Goal: Task Accomplishment & Management: Complete application form

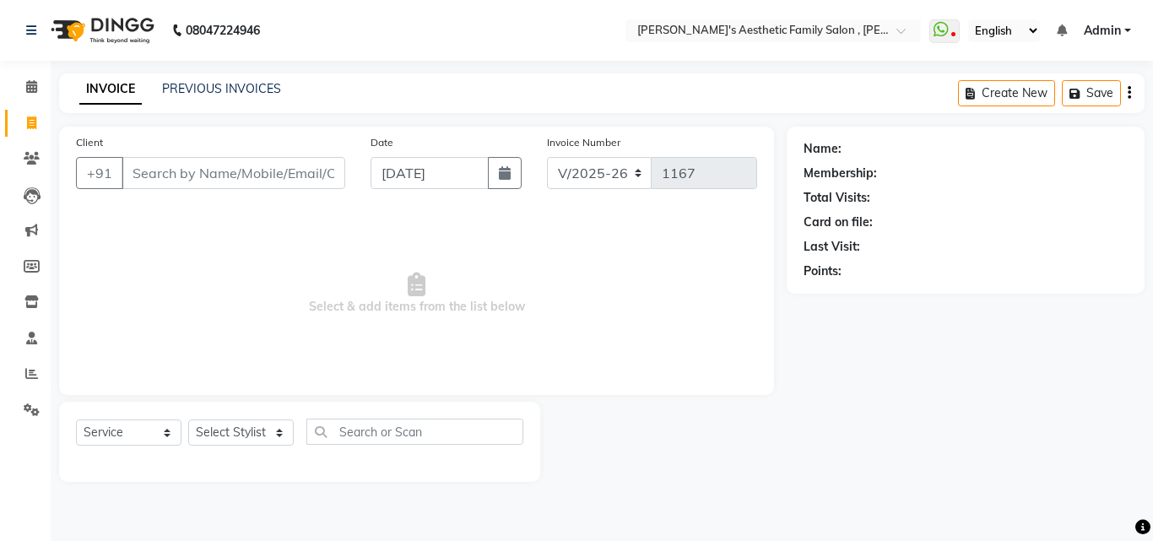
select select "7246"
select select "service"
click at [127, 166] on input "Client" at bounding box center [234, 173] width 224 height 32
click at [151, 181] on input "Client" at bounding box center [234, 173] width 224 height 32
type input "8329954573"
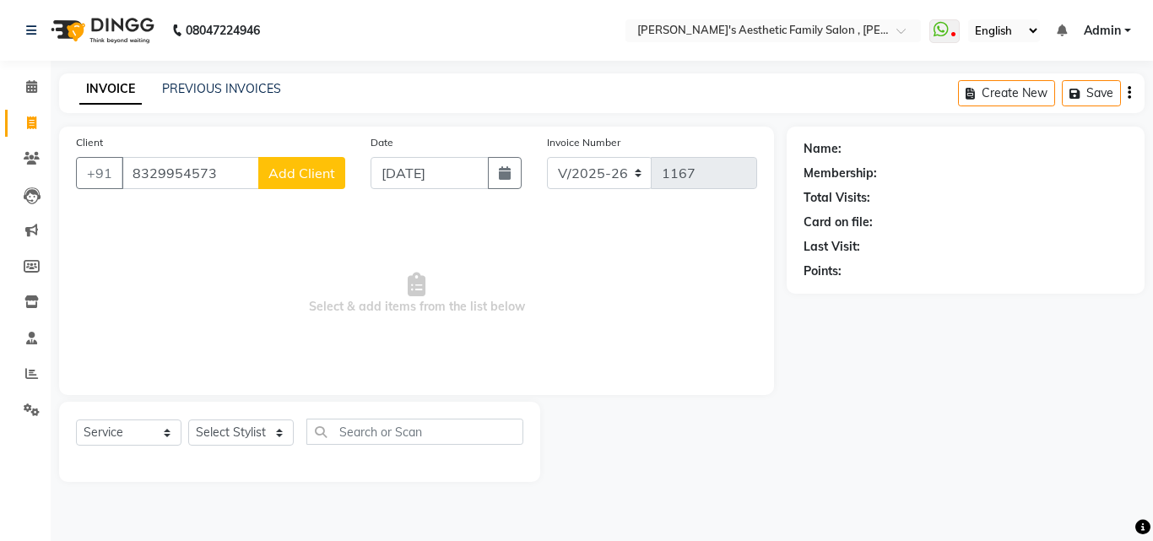
click at [298, 176] on span "Add Client" at bounding box center [301, 173] width 67 height 17
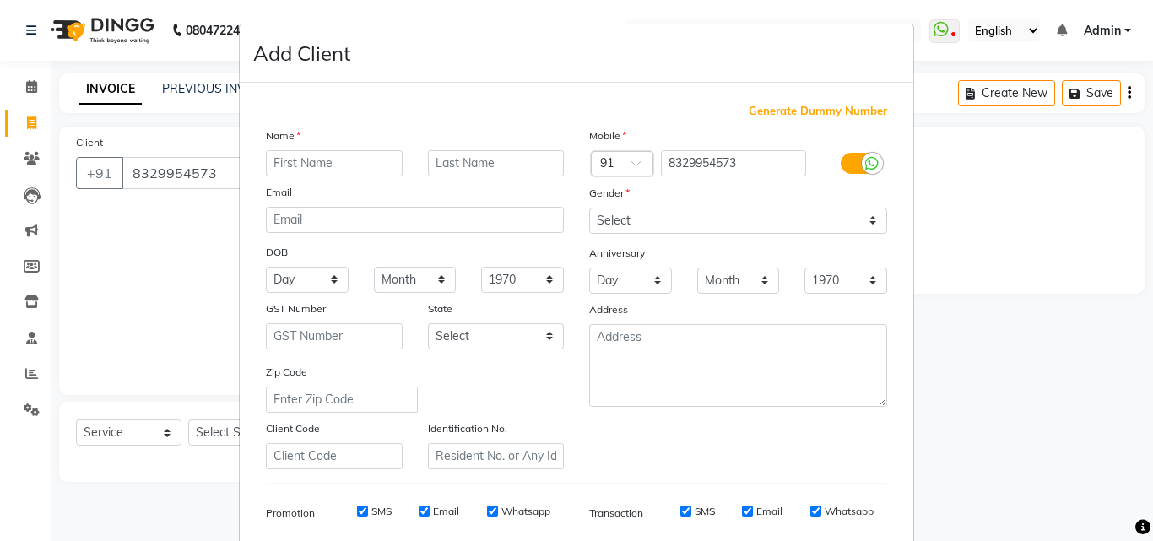
click at [305, 170] on input "text" at bounding box center [334, 163] width 137 height 26
type input "RAHUL"
click at [484, 171] on input "text" at bounding box center [496, 163] width 137 height 26
type input "GOHIR"
click at [869, 221] on select "Select [DEMOGRAPHIC_DATA] [DEMOGRAPHIC_DATA] Other Prefer Not To Say" at bounding box center [738, 221] width 298 height 26
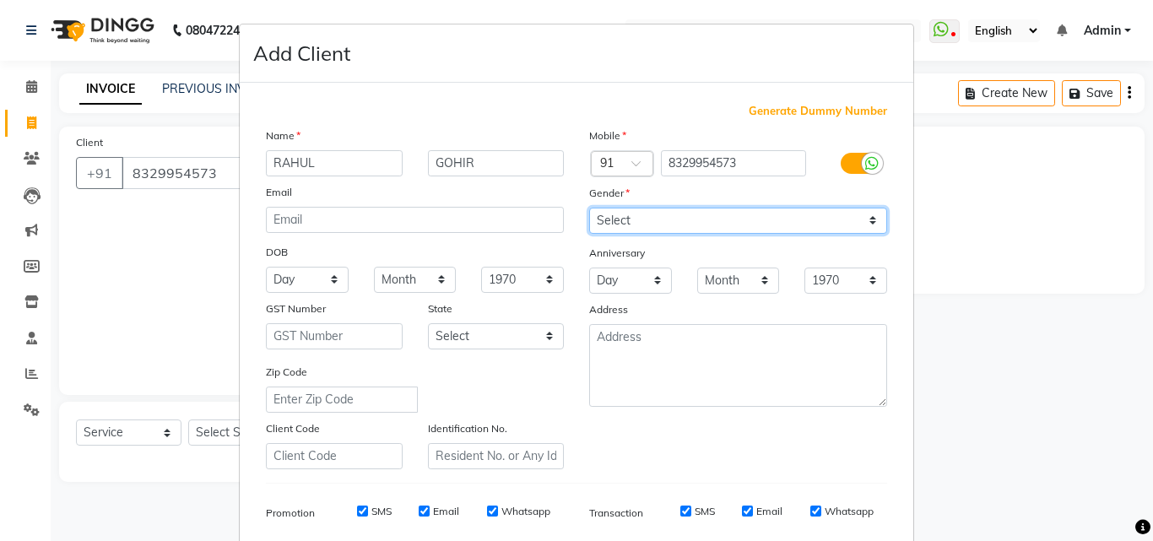
select select "[DEMOGRAPHIC_DATA]"
click at [589, 208] on select "Select [DEMOGRAPHIC_DATA] [DEMOGRAPHIC_DATA] Other Prefer Not To Say" at bounding box center [738, 221] width 298 height 26
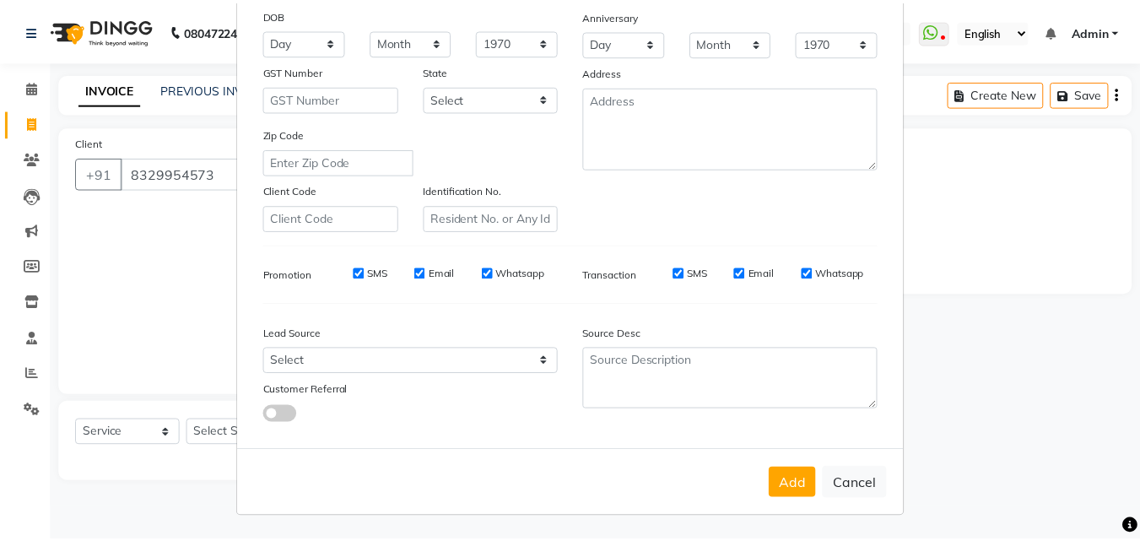
scroll to position [238, 0]
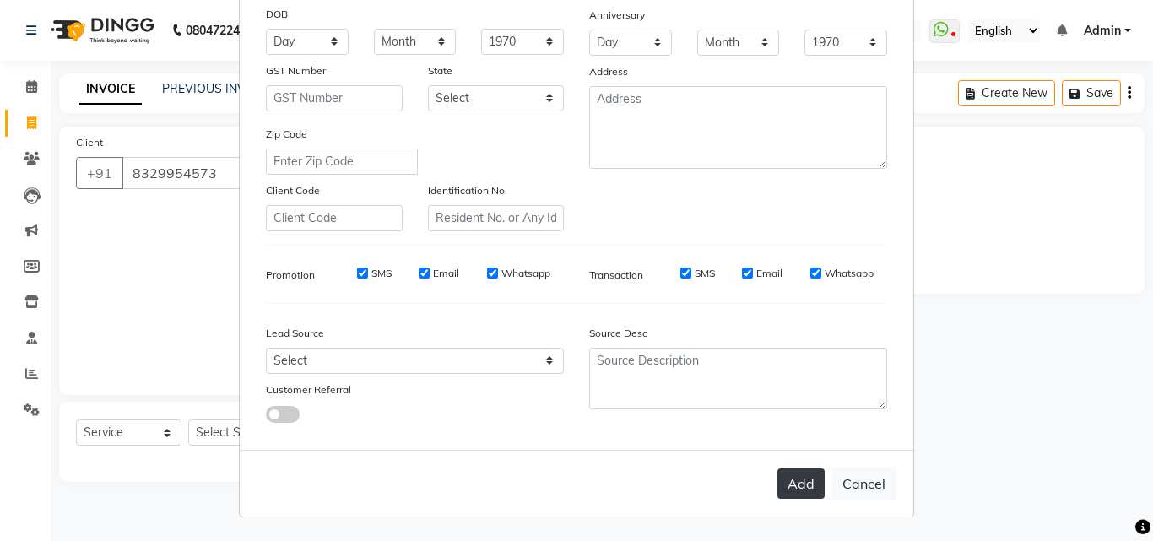
click at [800, 488] on button "Add" at bounding box center [800, 483] width 47 height 30
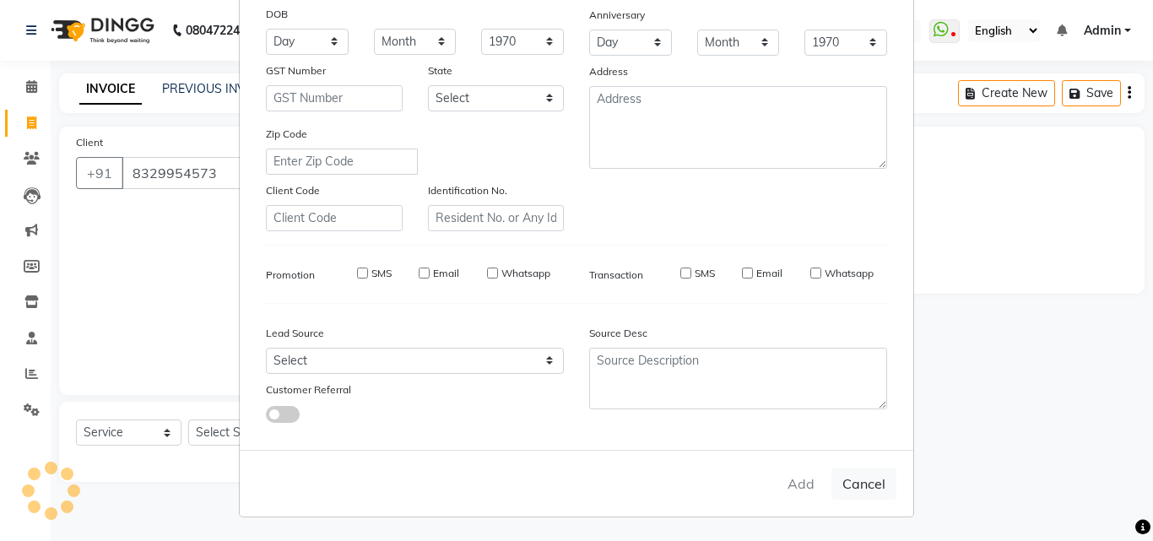
select select
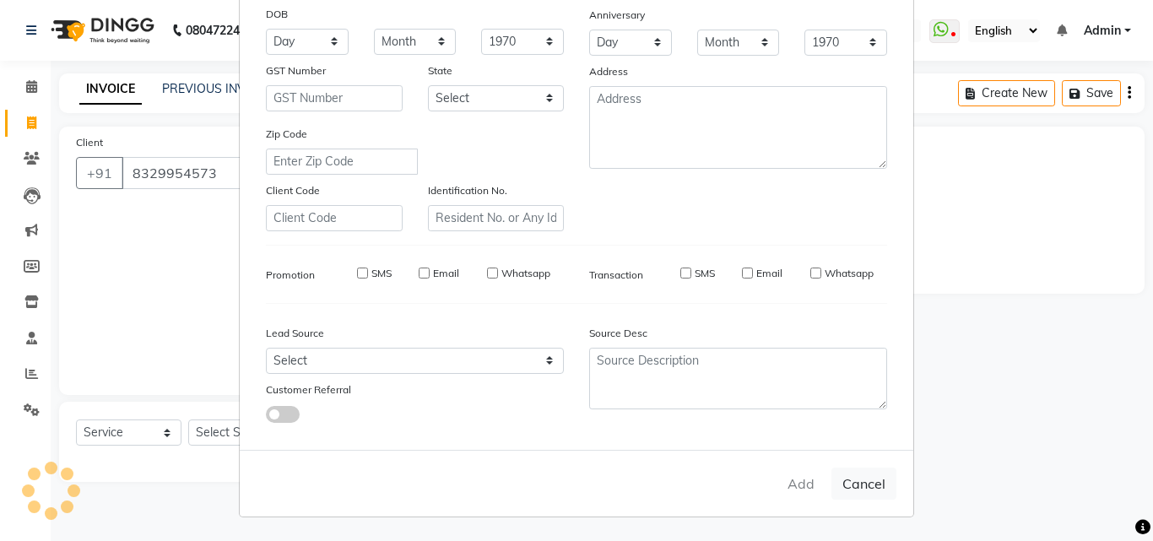
select select
checkbox input "false"
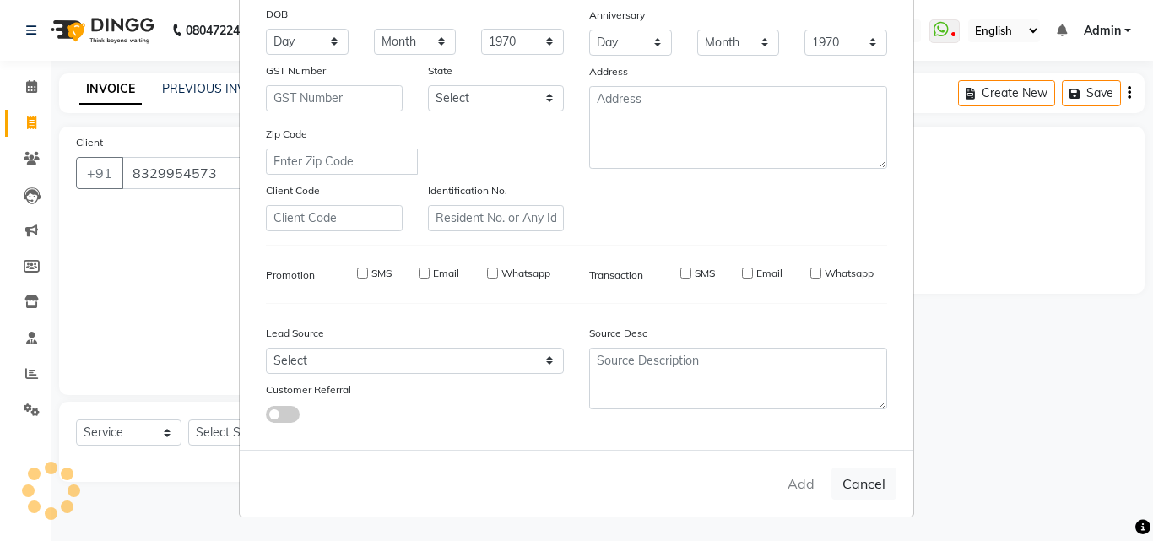
checkbox input "false"
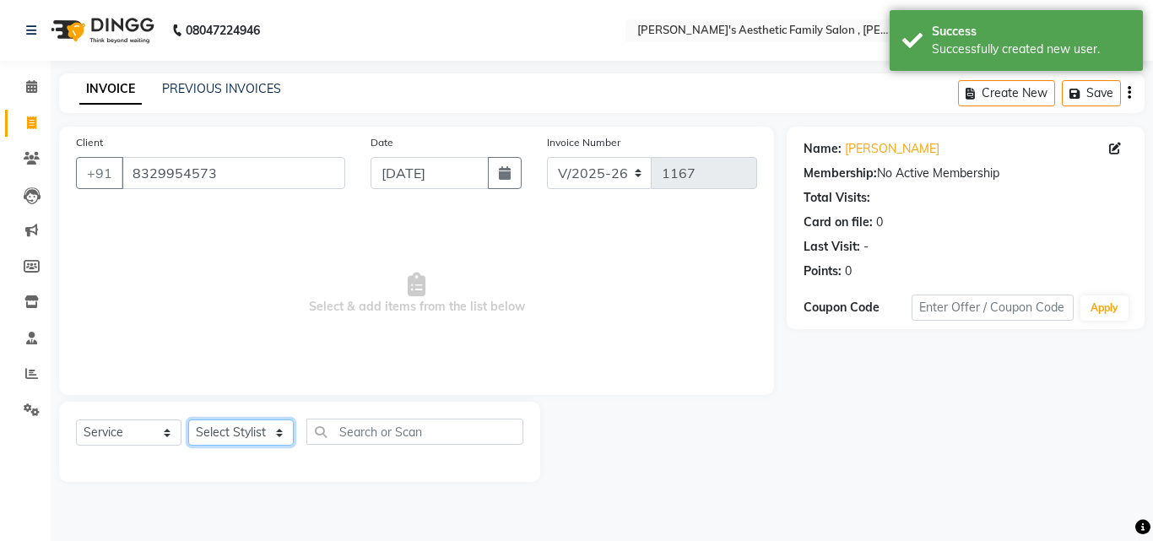
click at [278, 434] on select "Select Stylist aarti mam(owner) kaif sahakib [PERSON_NAME] [PERSON_NAME] [PERSO…" at bounding box center [240, 432] width 105 height 26
select select "62693"
click at [188, 419] on select "Select Stylist aarti mam(owner) kaif sahakib [PERSON_NAME] [PERSON_NAME] [PERSO…" at bounding box center [240, 432] width 105 height 26
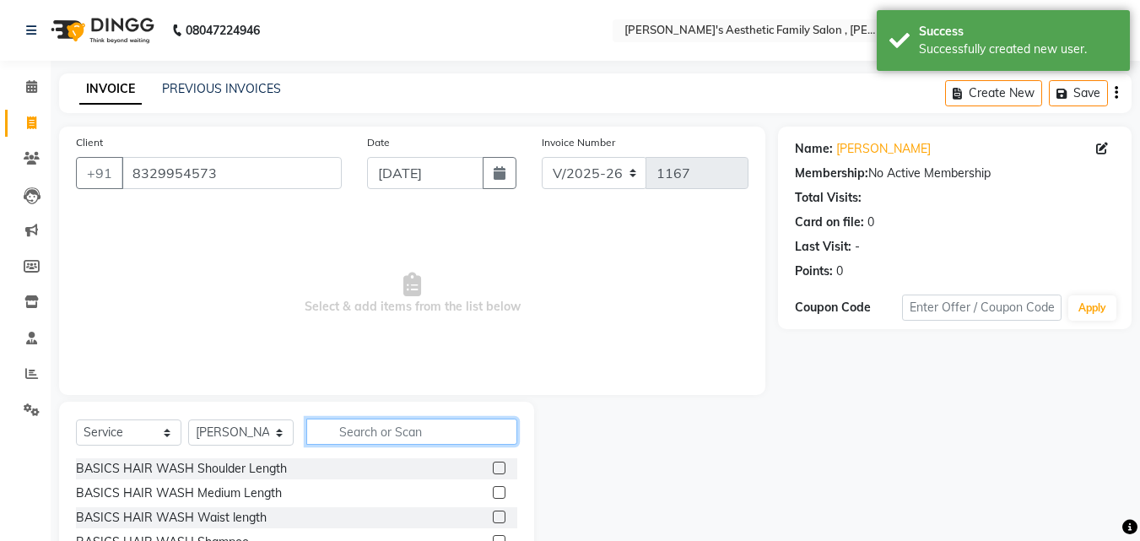
click at [356, 427] on input "text" at bounding box center [411, 432] width 211 height 26
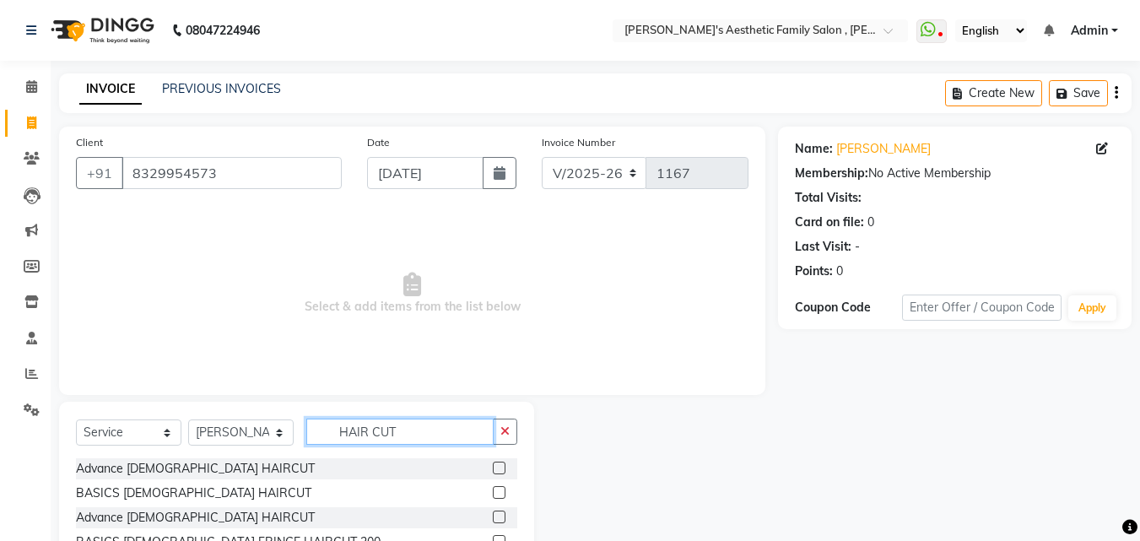
scroll to position [148, 0]
type input "HAIR CUT"
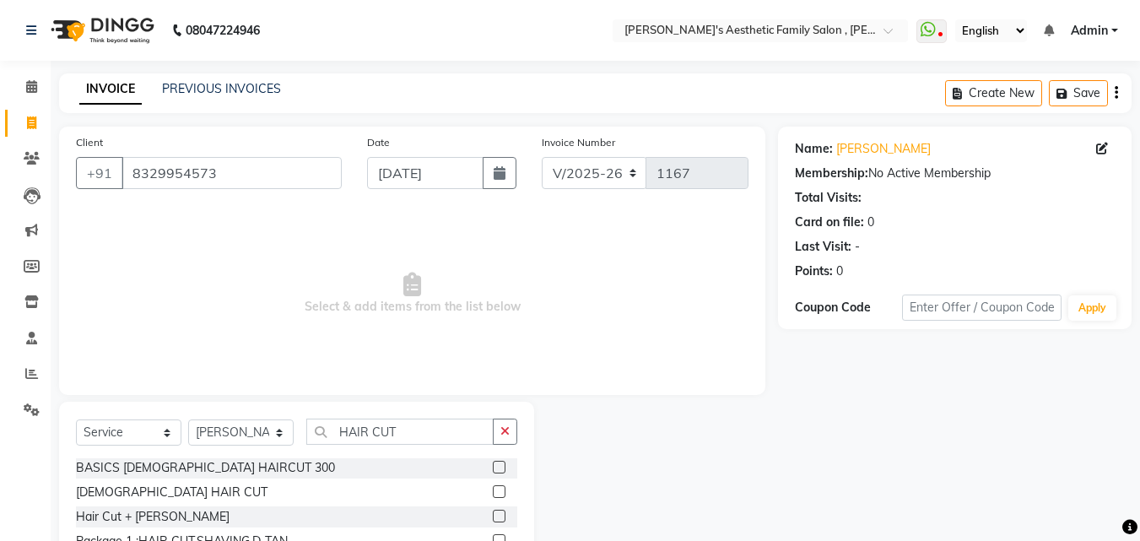
click at [493, 511] on label at bounding box center [499, 516] width 13 height 13
click at [493, 511] on input "checkbox" at bounding box center [498, 516] width 11 height 11
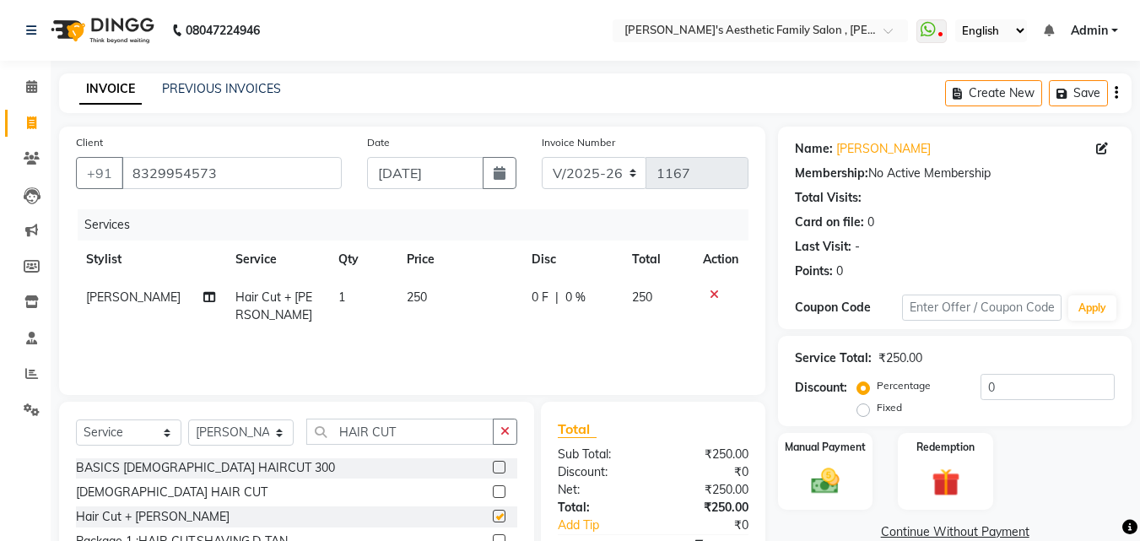
checkbox input "false"
click at [837, 483] on img at bounding box center [825, 481] width 47 height 34
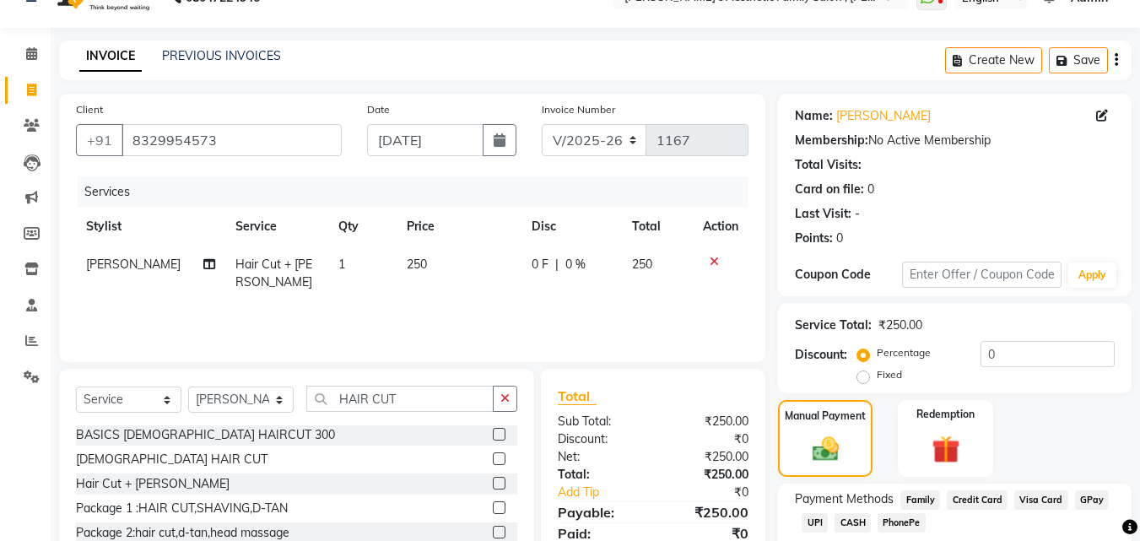
scroll to position [137, 0]
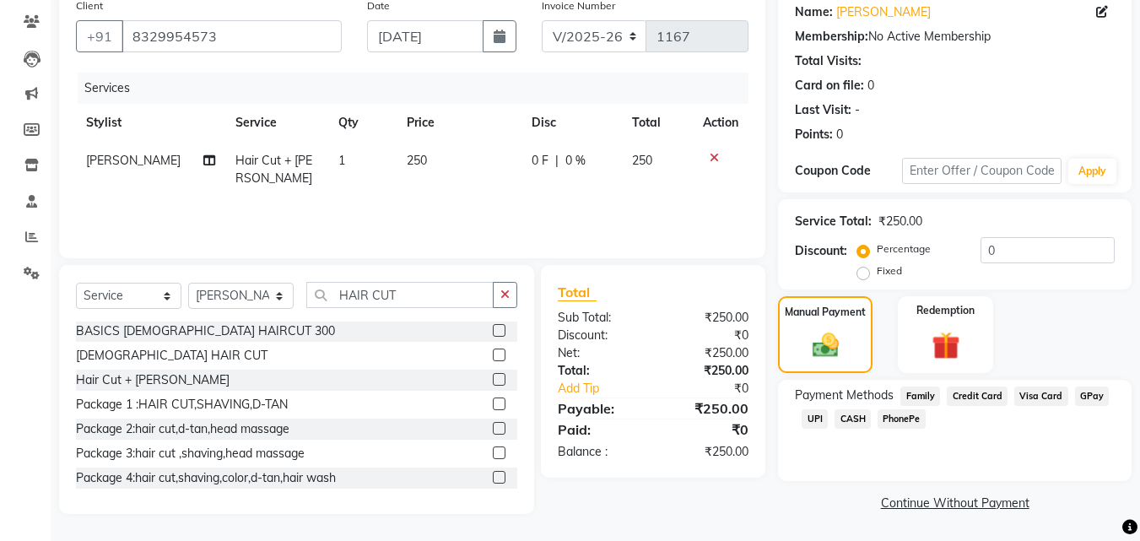
click at [1084, 398] on span "GPay" at bounding box center [1092, 395] width 35 height 19
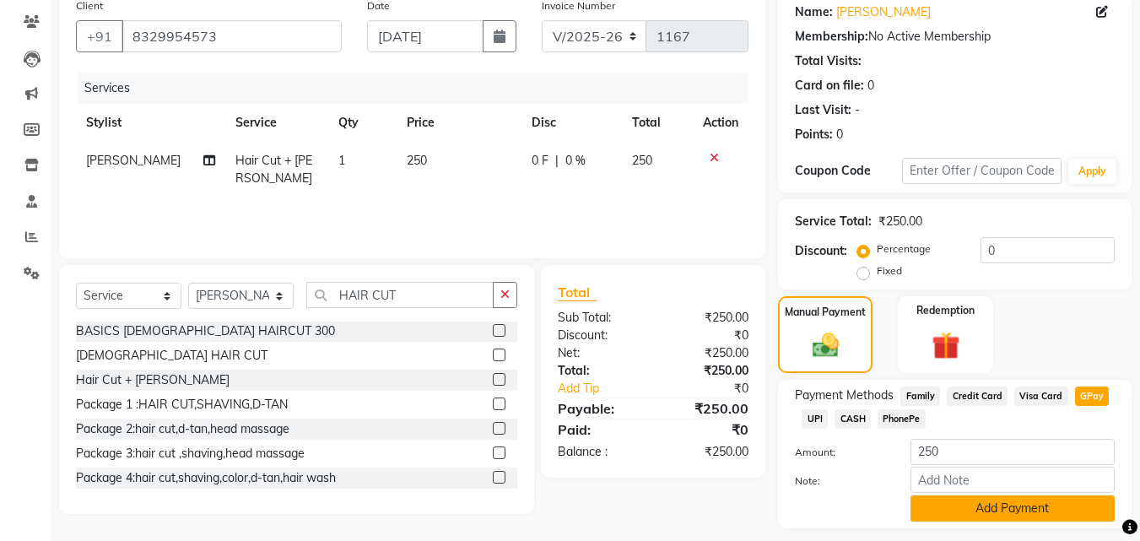
click at [1040, 510] on button "Add Payment" at bounding box center [1012, 508] width 204 height 26
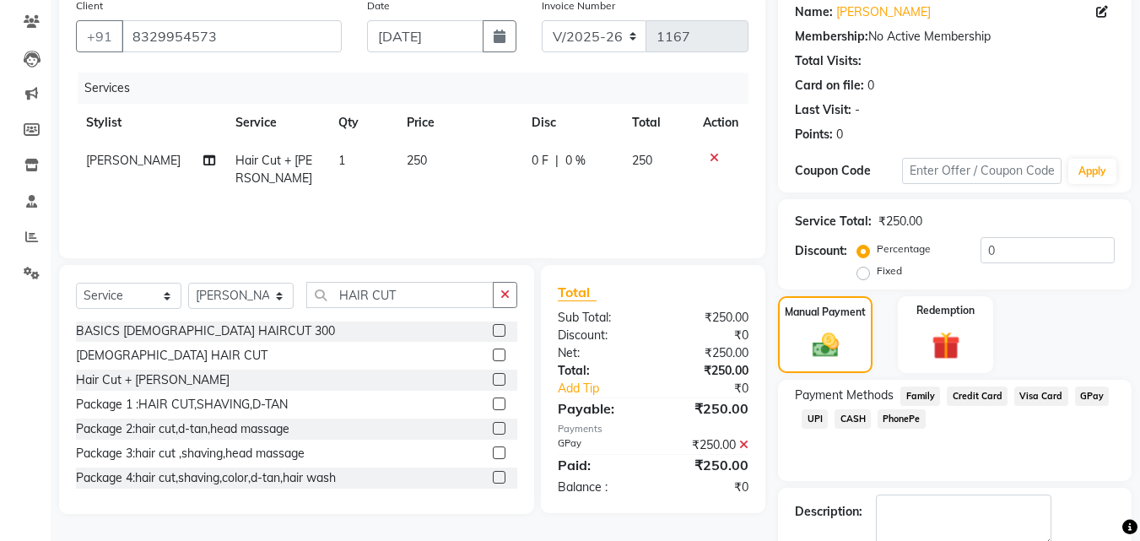
scroll to position [232, 0]
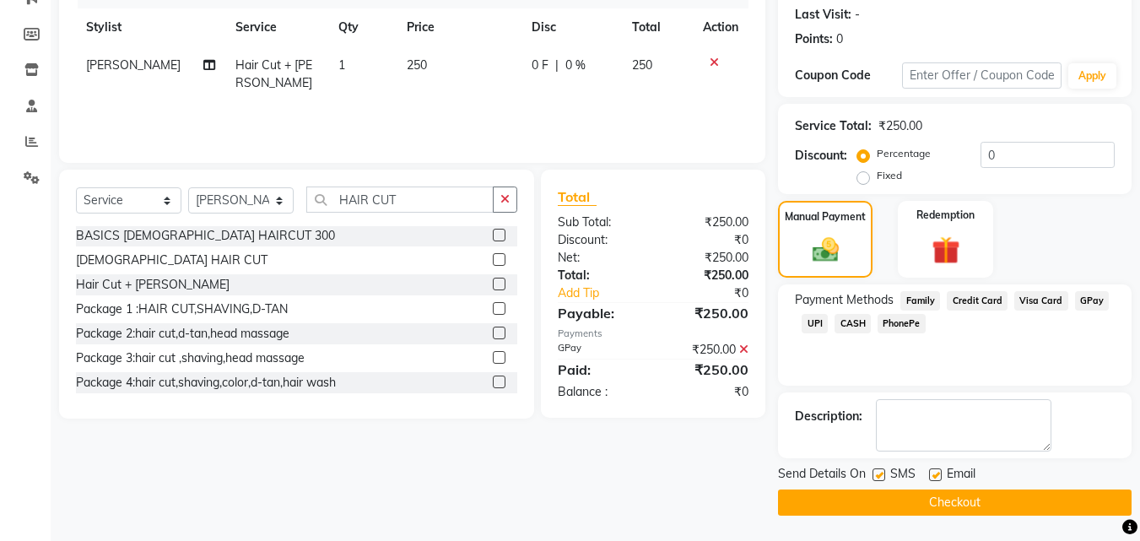
click at [937, 480] on label at bounding box center [935, 474] width 13 height 13
click at [937, 480] on input "checkbox" at bounding box center [934, 475] width 11 height 11
checkbox input "false"
click at [943, 493] on button "Checkout" at bounding box center [955, 502] width 354 height 26
